Goal: Task Accomplishment & Management: Complete application form

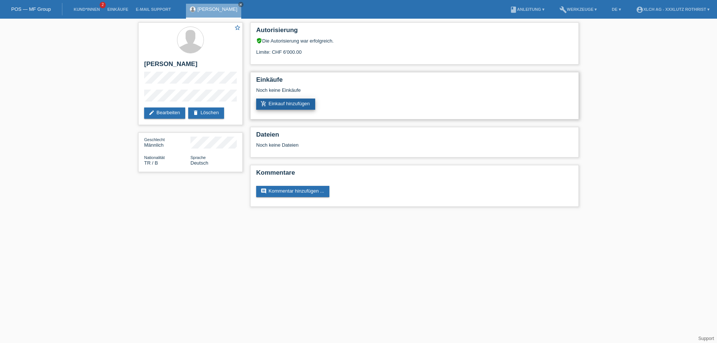
click at [292, 107] on link "add_shopping_cart Einkauf hinzufügen" at bounding box center [285, 104] width 59 height 11
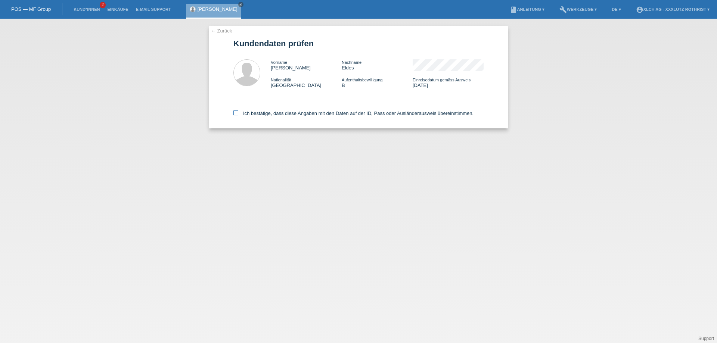
click at [276, 115] on label "Ich bestätige, dass diese Angaben mit den Daten auf der ID, Pass oder Ausländer…" at bounding box center [353, 113] width 240 height 6
click at [238, 115] on input "Ich bestätige, dass diese Angaben mit den Daten auf der ID, Pass oder Ausländer…" at bounding box center [235, 112] width 5 height 5
checkbox input "true"
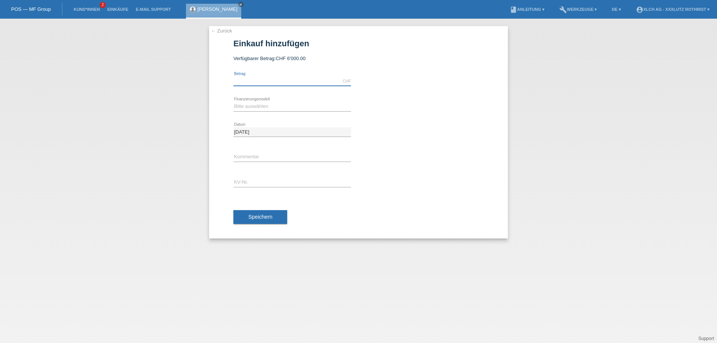
click at [302, 77] on input "text" at bounding box center [292, 81] width 118 height 9
type input "5261.00"
click at [312, 108] on select "Bitte auswählen Kauf auf Rechnung mit Teilzahlungsoption Fixe Raten - Zinsübern…" at bounding box center [292, 106] width 118 height 9
click at [467, 82] on div "5261.00 CHF error Betrag" at bounding box center [358, 81] width 250 height 25
click at [264, 108] on select "Bitte auswählen Kauf auf Rechnung mit Teilzahlungsoption Fixe Raten - Zinsübern…" at bounding box center [292, 106] width 118 height 9
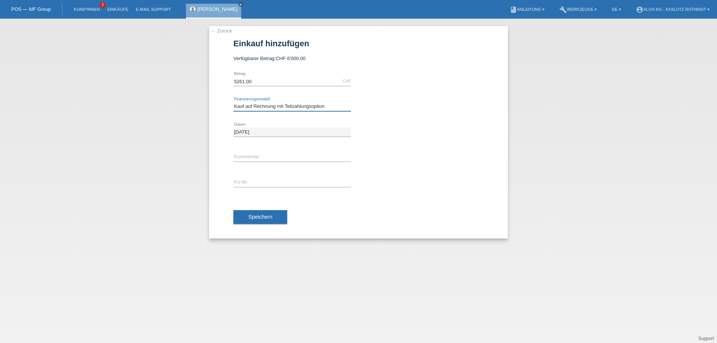
click at [233, 102] on select "Bitte auswählen Kauf auf Rechnung mit Teilzahlungsoption Fixe Raten - Zinsübern…" at bounding box center [292, 106] width 118 height 9
click at [313, 106] on select "Bitte auswählen Kauf auf Rechnung mit Teilzahlungsoption Fixe Raten - Zinsübern…" at bounding box center [292, 106] width 118 height 9
select select "109"
click at [233, 102] on select "Bitte auswählen Kauf auf Rechnung mit Teilzahlungsoption Fixe Raten - Zinsübern…" at bounding box center [292, 106] width 118 height 9
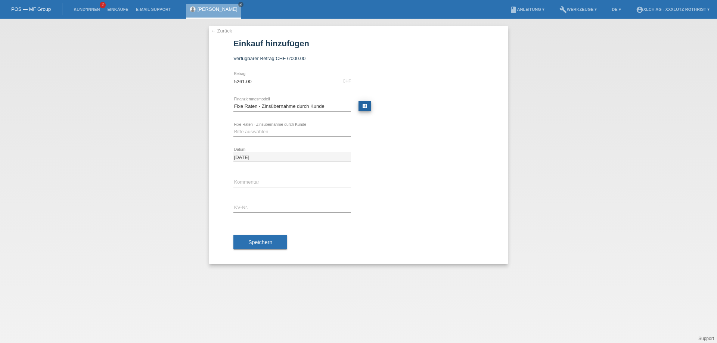
click at [362, 106] on link "calculate" at bounding box center [364, 106] width 13 height 10
type input "5261.00"
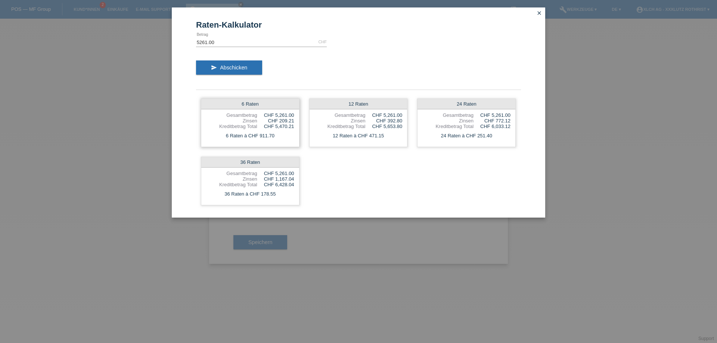
drag, startPoint x: 274, startPoint y: 139, endPoint x: 259, endPoint y: 143, distance: 14.6
click at [259, 143] on div "6 Raten Gesamtbetrag CHF 5,261.00 Zinsen CHF 209.21 Kreditbetrag Total CHF 5,47…" at bounding box center [250, 123] width 99 height 49
click at [265, 142] on div "6 Raten Gesamtbetrag CHF 5,261.00 Zinsen CHF 209.21 Kreditbetrag Total CHF 5,47…" at bounding box center [250, 123] width 99 height 49
click at [284, 129] on div "CHF 5,470.21" at bounding box center [275, 127] width 37 height 6
click at [507, 135] on div "24 Raten à CHF 251.40" at bounding box center [466, 136] width 98 height 10
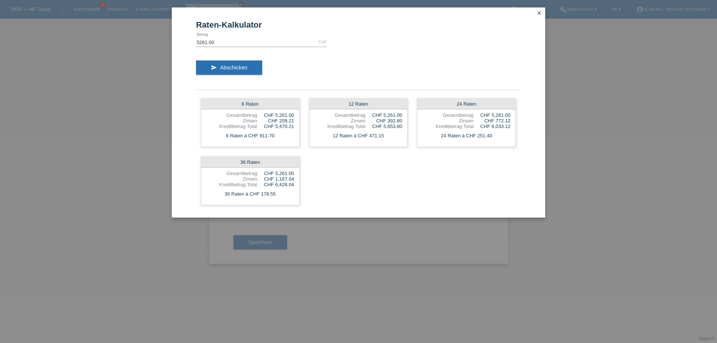
click at [536, 16] on icon "close" at bounding box center [539, 13] width 6 height 6
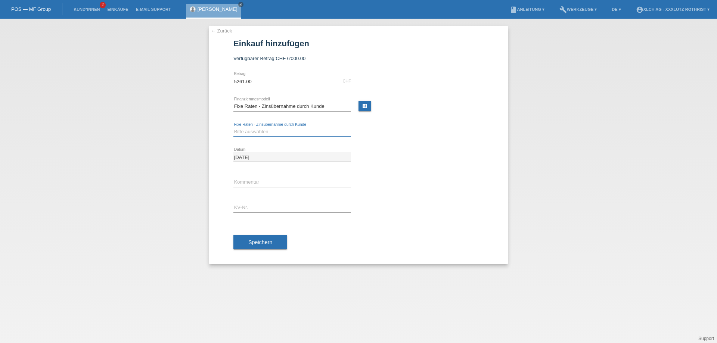
click at [268, 132] on select "Bitte auswählen 6 Raten 12 Raten 24 Raten 36 Raten" at bounding box center [292, 131] width 118 height 9
select select "315"
click at [233, 127] on select "Bitte auswählen 6 Raten 12 Raten 24 Raten 36 Raten" at bounding box center [292, 131] width 118 height 9
click at [366, 106] on link "calculate" at bounding box center [364, 106] width 13 height 10
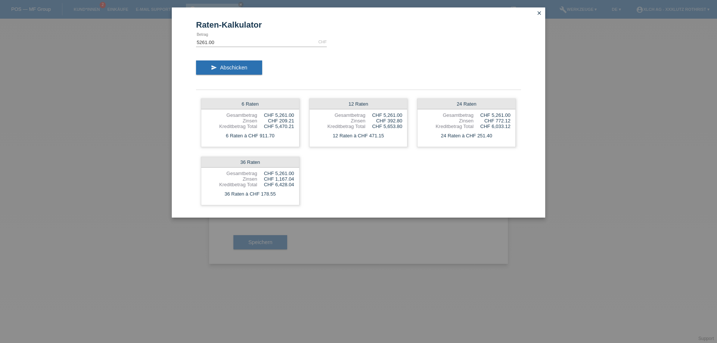
click at [541, 10] on icon "close" at bounding box center [539, 13] width 6 height 6
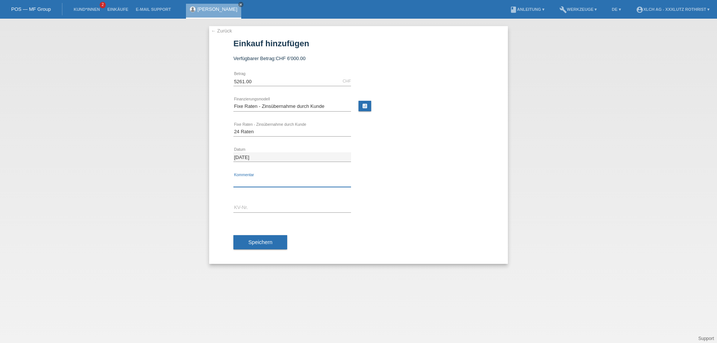
click at [255, 180] on input "text" at bounding box center [292, 182] width 118 height 9
type input "Finanziert durch 351m"
click at [270, 197] on div "error KV-Nr." at bounding box center [292, 207] width 118 height 25
click at [274, 209] on input "text" at bounding box center [292, 207] width 118 height 9
type input "R1SKDE"
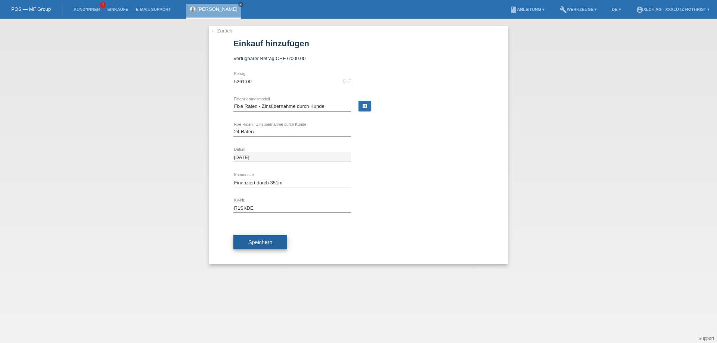
click at [243, 240] on button "Speichern" at bounding box center [260, 242] width 54 height 14
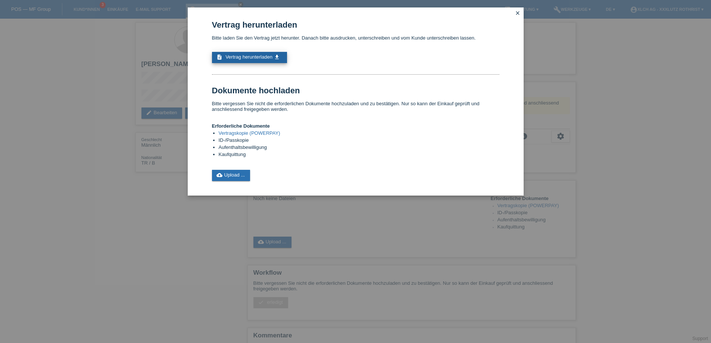
click at [265, 59] on span "Vertrag herunterladen" at bounding box center [248, 57] width 47 height 6
click at [519, 14] on icon "close" at bounding box center [518, 13] width 6 height 6
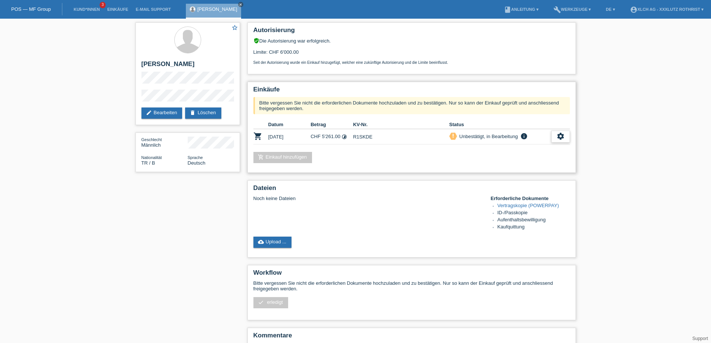
click at [566, 141] on div "settings" at bounding box center [560, 137] width 19 height 12
click at [511, 186] on span "Kunde ist vom Kauf zurückgetreten..." at bounding box center [526, 185] width 82 height 9
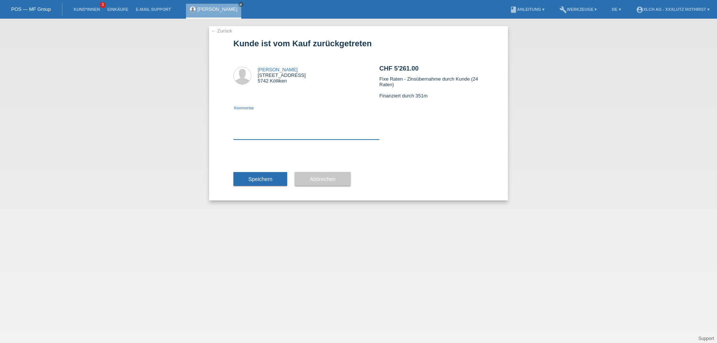
click at [261, 133] on textarea at bounding box center [306, 125] width 146 height 29
type textarea "ein KV fehlt, wird neu erfasst."
click at [266, 184] on button "Speichern" at bounding box center [260, 179] width 54 height 14
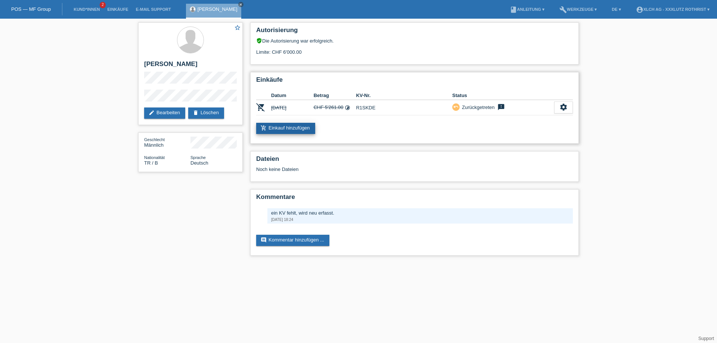
click at [303, 130] on link "add_shopping_cart Einkauf hinzufügen" at bounding box center [285, 128] width 59 height 11
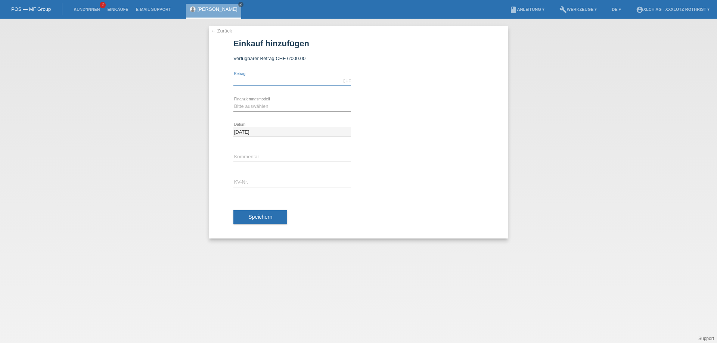
click at [274, 81] on input "text" at bounding box center [292, 81] width 118 height 9
type input "5604.50"
click at [310, 111] on div "Bitte auswählen Kauf auf Rechnung mit Teilzahlungsoption Fixe Raten - Zinsübern…" at bounding box center [292, 106] width 118 height 9
select select "109"
click at [233, 102] on select "Bitte auswählen Kauf auf Rechnung mit Teilzahlungsoption Fixe Raten - Zinsübern…" at bounding box center [292, 106] width 118 height 9
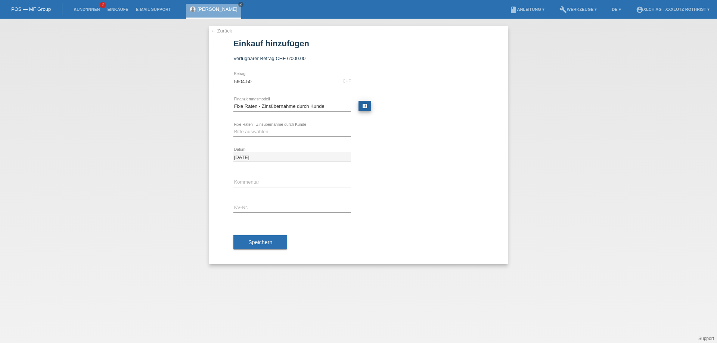
click at [368, 109] on link "calculate" at bounding box center [364, 106] width 13 height 10
type input "5604.50"
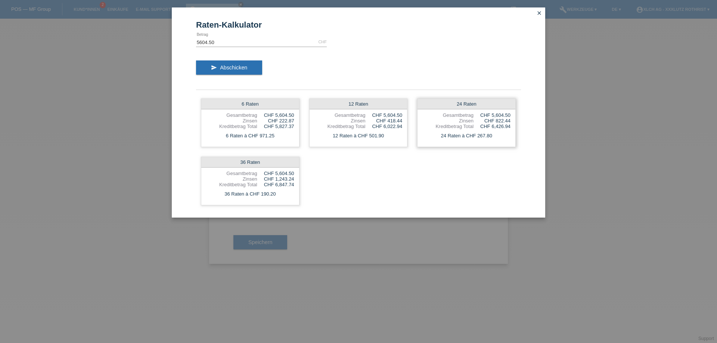
drag, startPoint x: 491, startPoint y: 138, endPoint x: 471, endPoint y: 140, distance: 20.0
click at [471, 140] on div "24 Raten à CHF 267.80" at bounding box center [466, 136] width 98 height 10
click at [540, 12] on icon "close" at bounding box center [539, 13] width 6 height 6
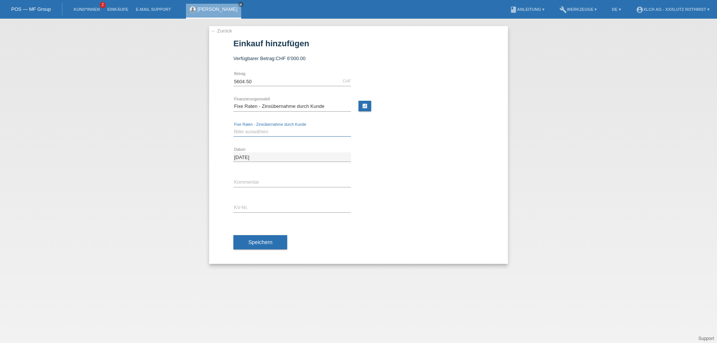
click at [288, 130] on select "Bitte auswählen 6 Raten 12 Raten 24 Raten 36 Raten" at bounding box center [292, 131] width 118 height 9
select select "315"
click at [233, 127] on select "Bitte auswählen 6 Raten 12 Raten 24 Raten 36 Raten" at bounding box center [292, 131] width 118 height 9
click at [256, 183] on input "text" at bounding box center [292, 182] width 118 height 9
type input "Finanziert durch 351m"
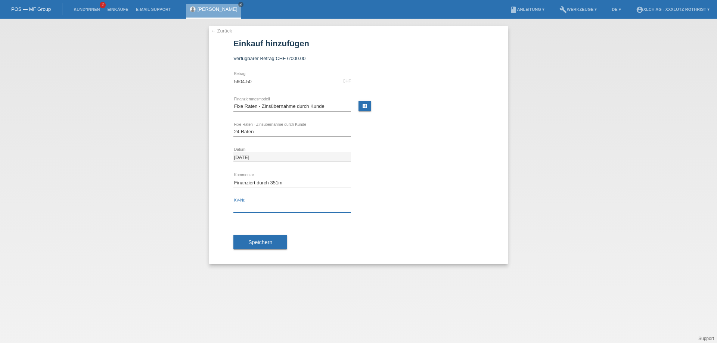
click at [270, 211] on input "text" at bounding box center [292, 207] width 118 height 9
type input "R1SKDE / R1SKDT"
click at [260, 239] on button "Speichern" at bounding box center [260, 242] width 54 height 14
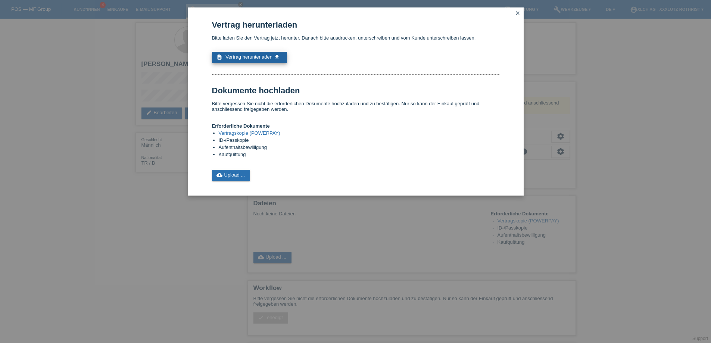
click at [259, 59] on span "Vertrag herunterladen" at bounding box center [248, 57] width 47 height 6
click at [518, 12] on icon "close" at bounding box center [518, 13] width 6 height 6
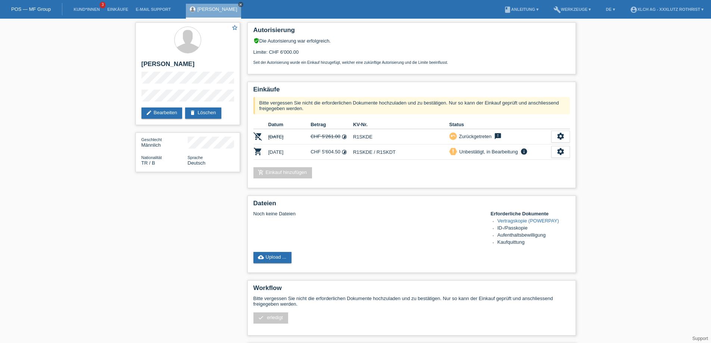
click at [239, 4] on icon "close" at bounding box center [241, 5] width 4 height 4
